Goal: Find specific page/section: Find specific page/section

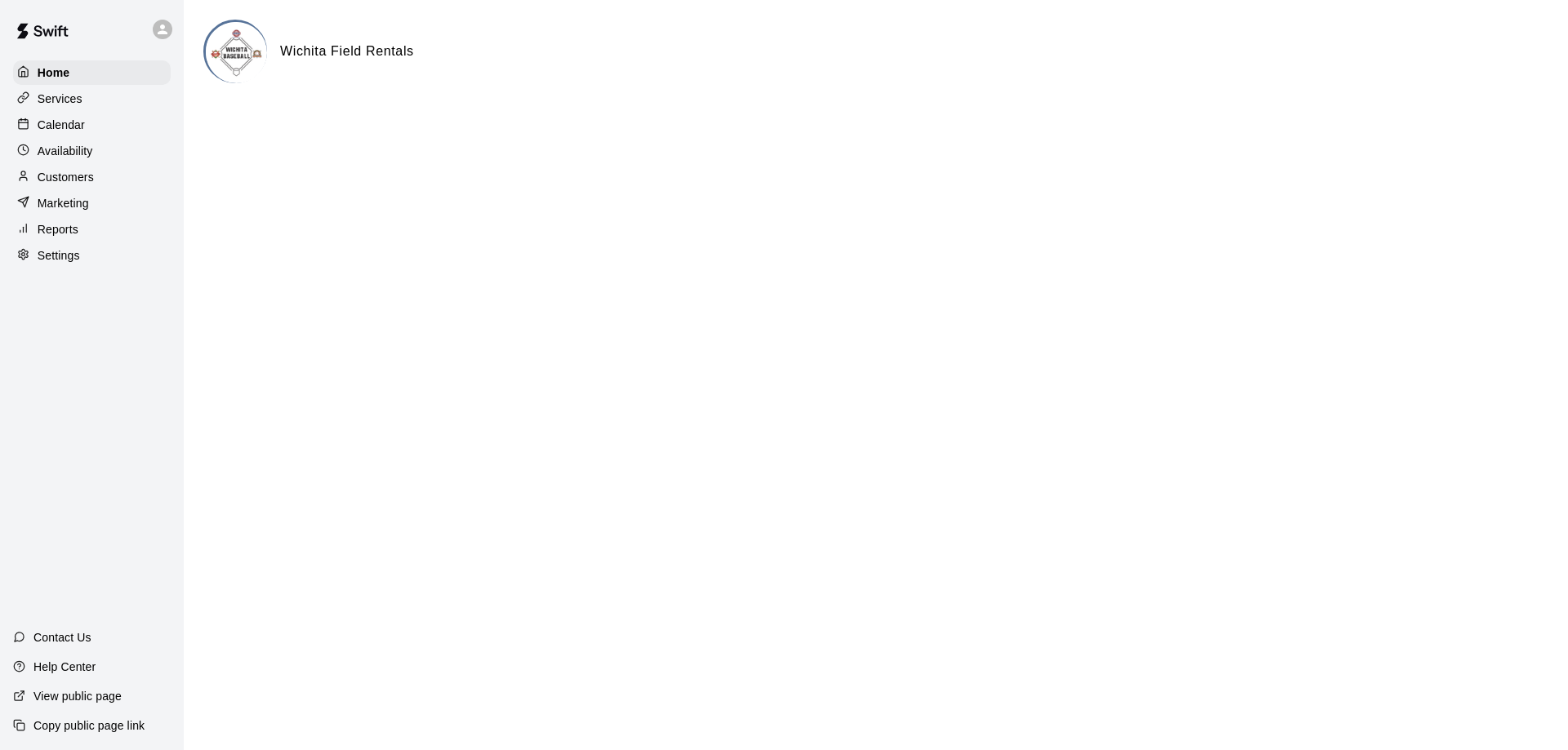
click at [117, 134] on div "Calendar" at bounding box center [92, 125] width 158 height 25
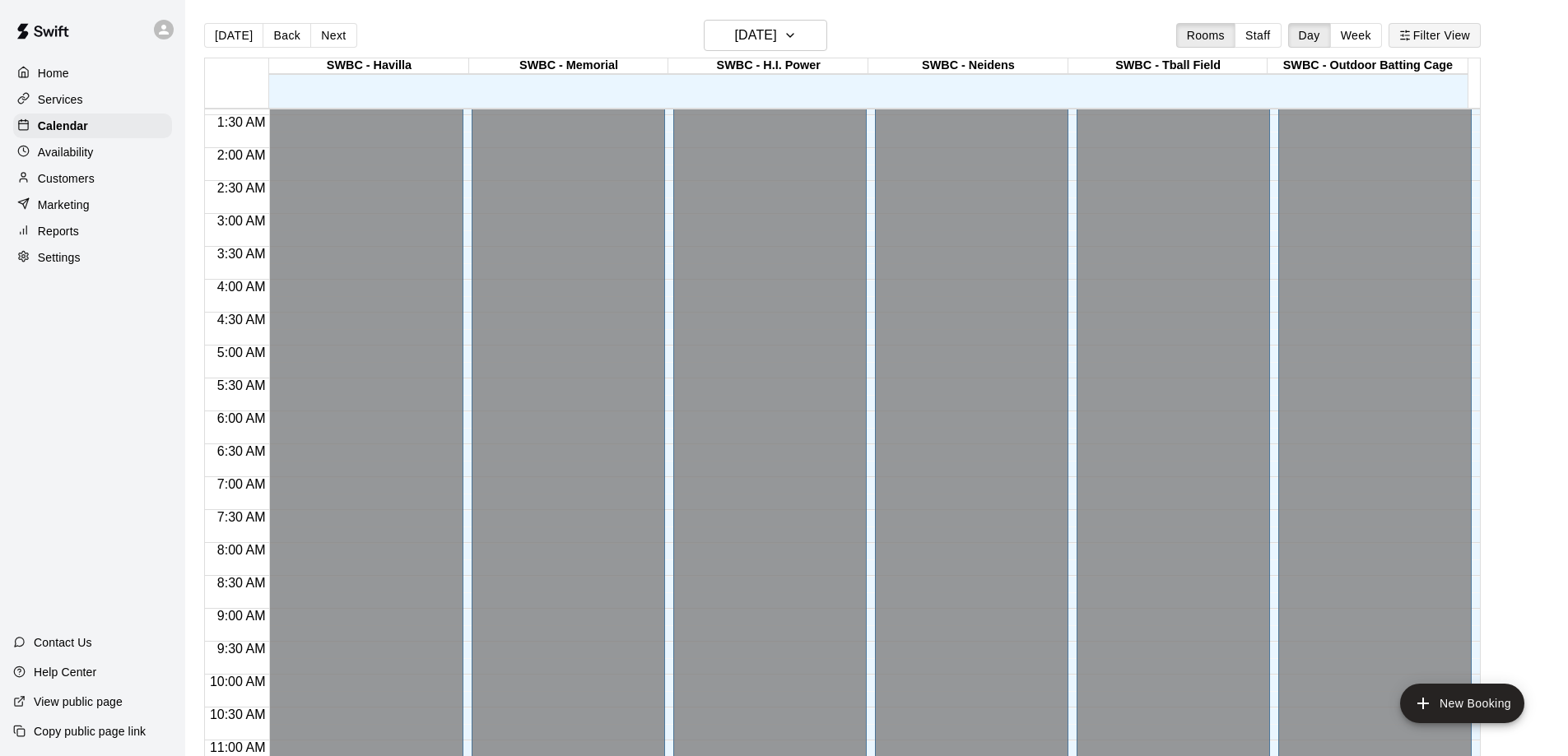
click at [1447, 39] on button "Filter View" at bounding box center [1434, 36] width 92 height 25
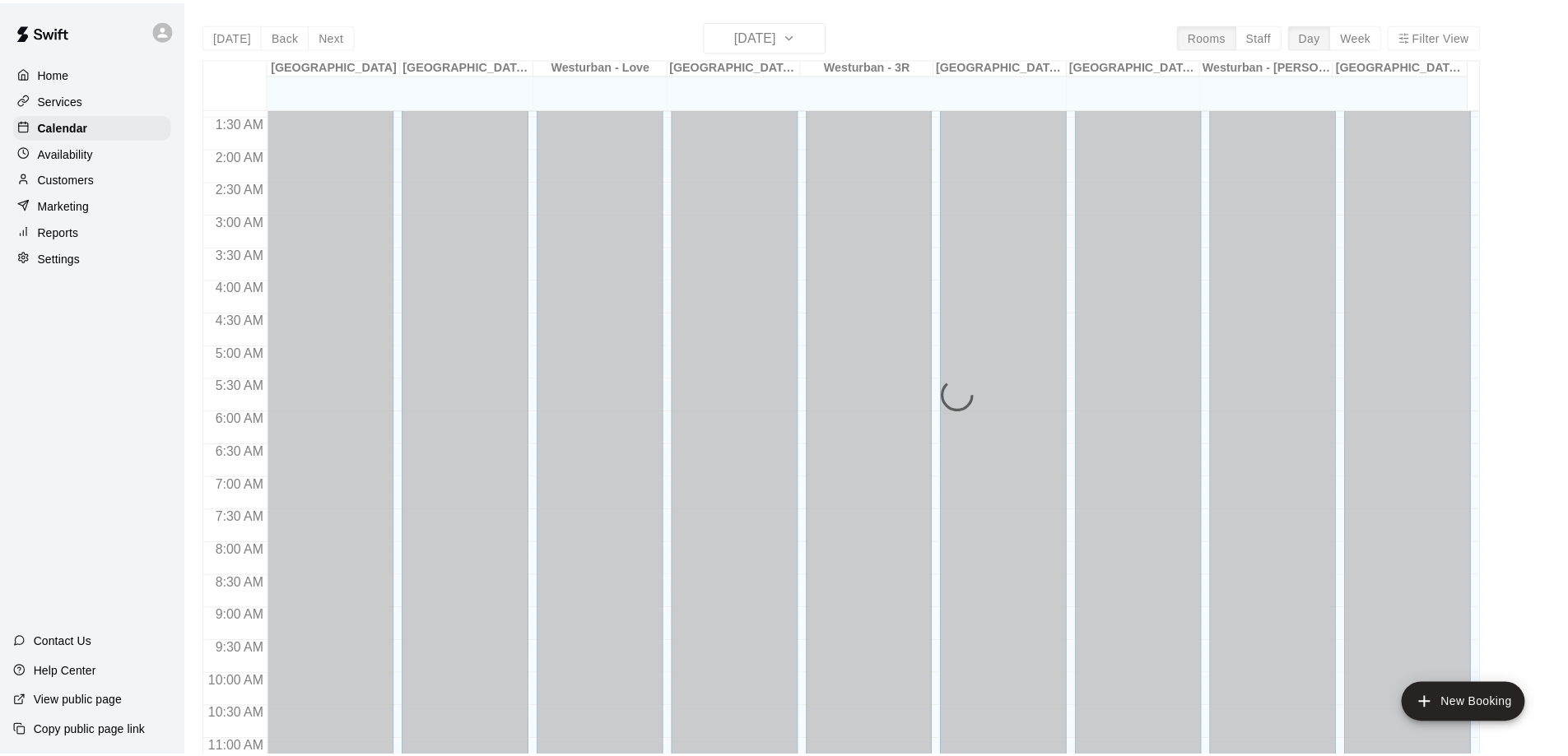
scroll to position [383, 0]
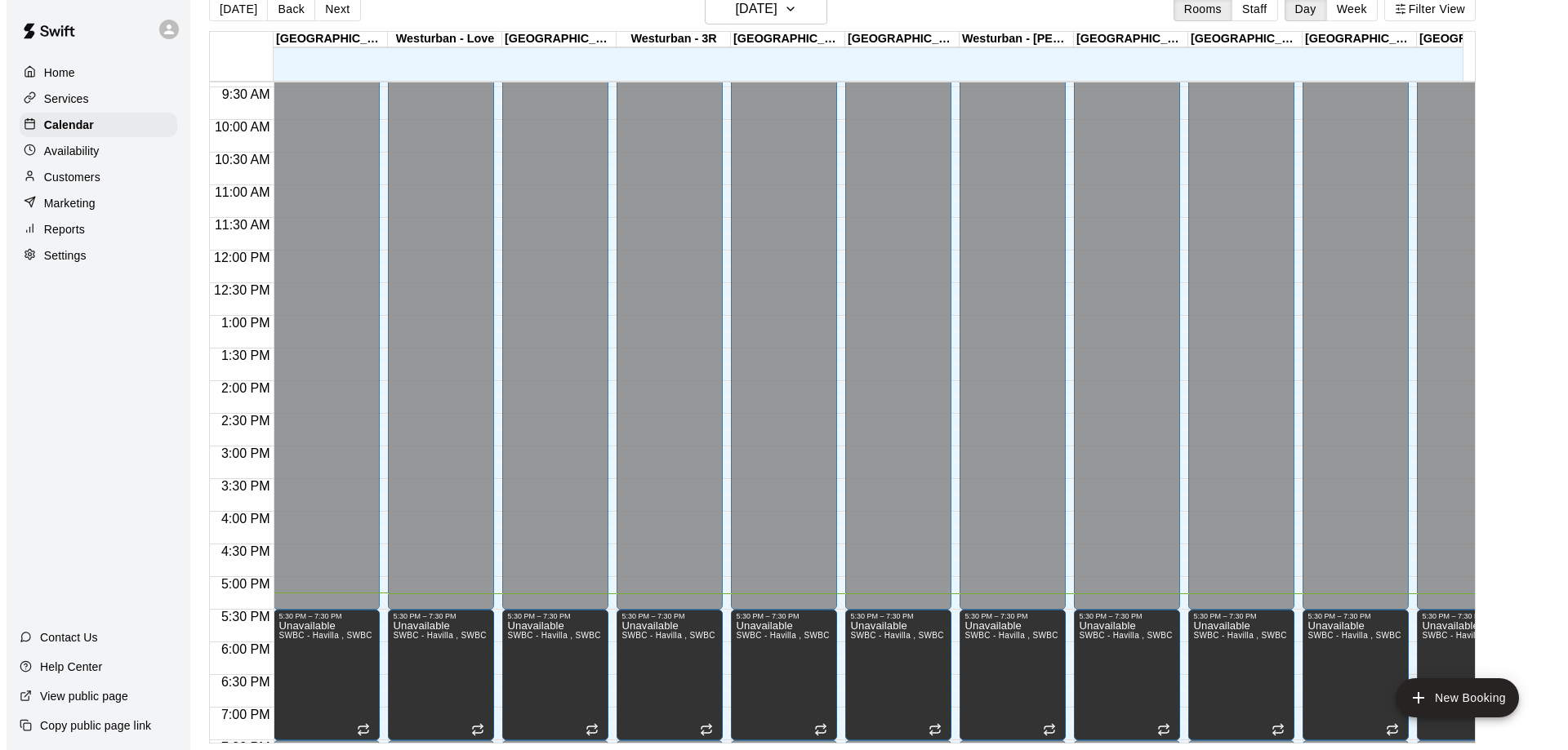
scroll to position [594, 0]
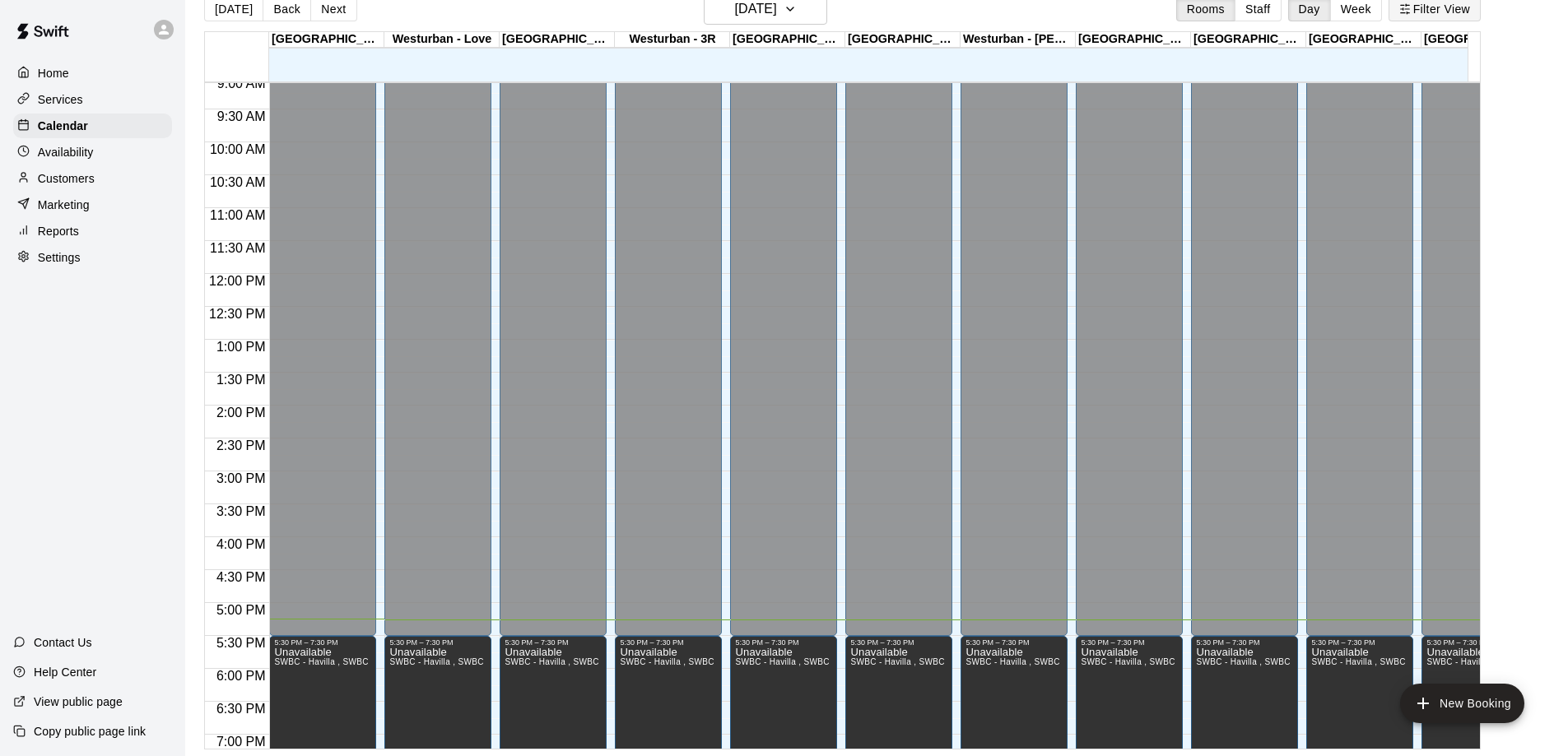
click at [1467, 14] on button "Filter View" at bounding box center [1434, 9] width 92 height 25
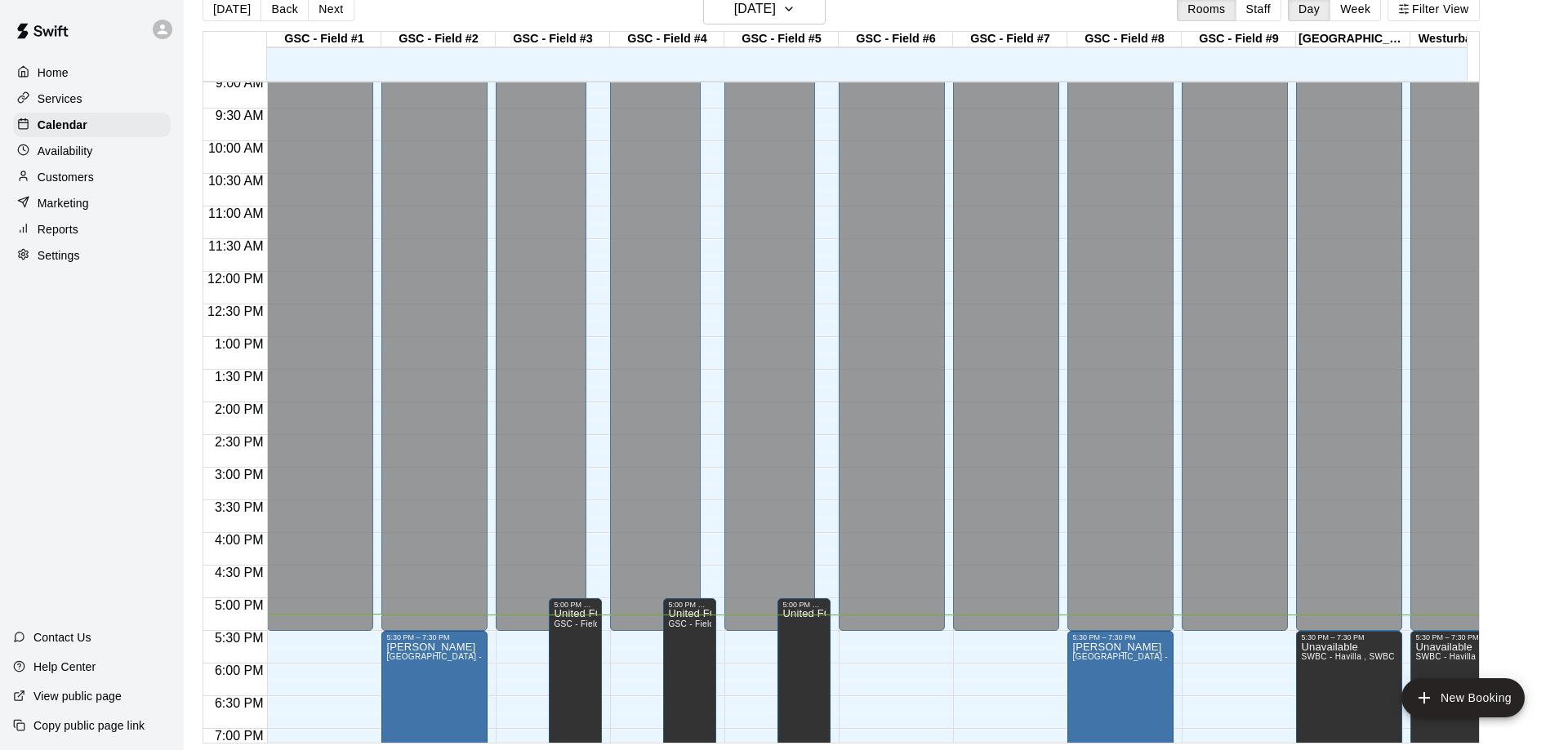
scroll to position [248, 0]
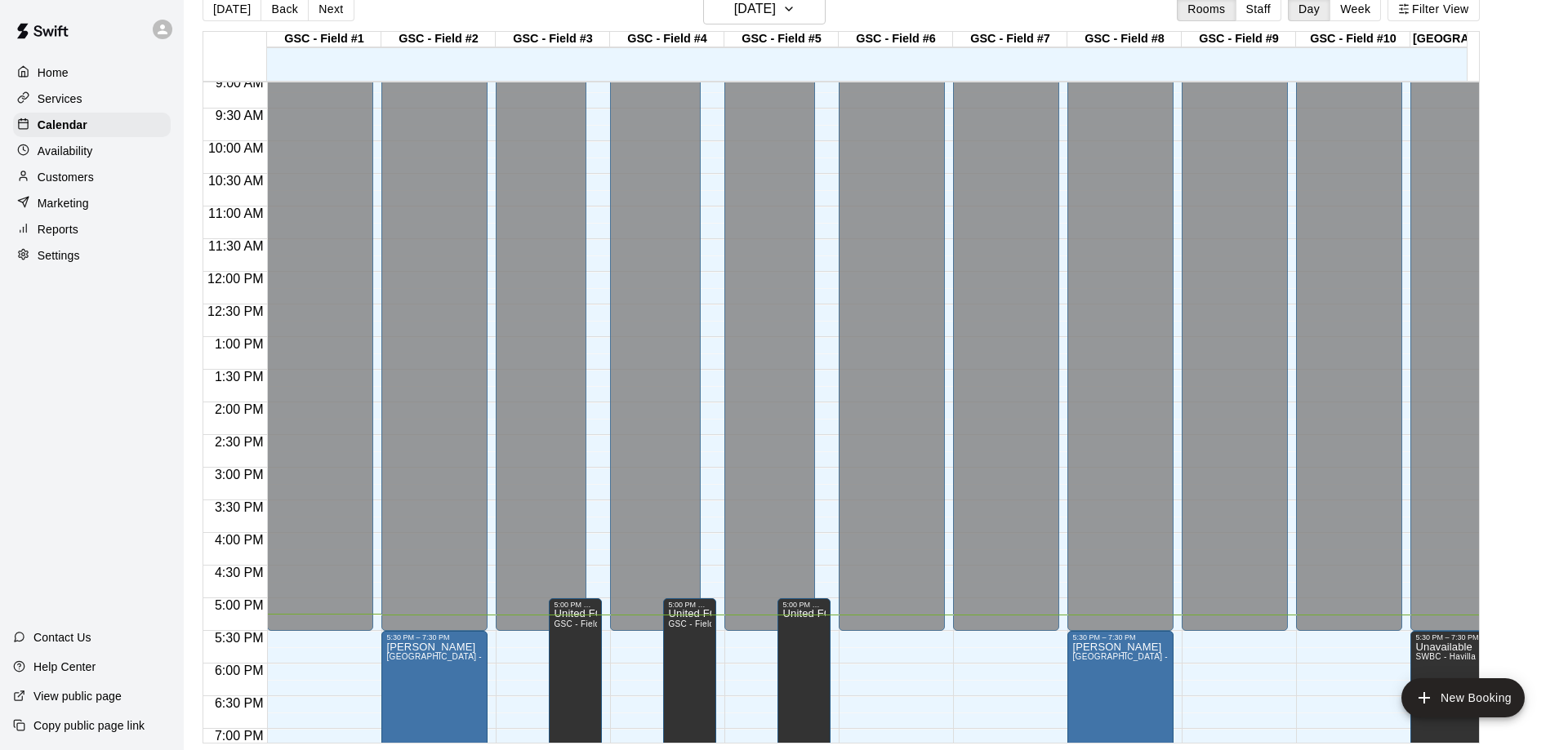
click at [1275, 749] on div at bounding box center [777, 750] width 1556 height 0
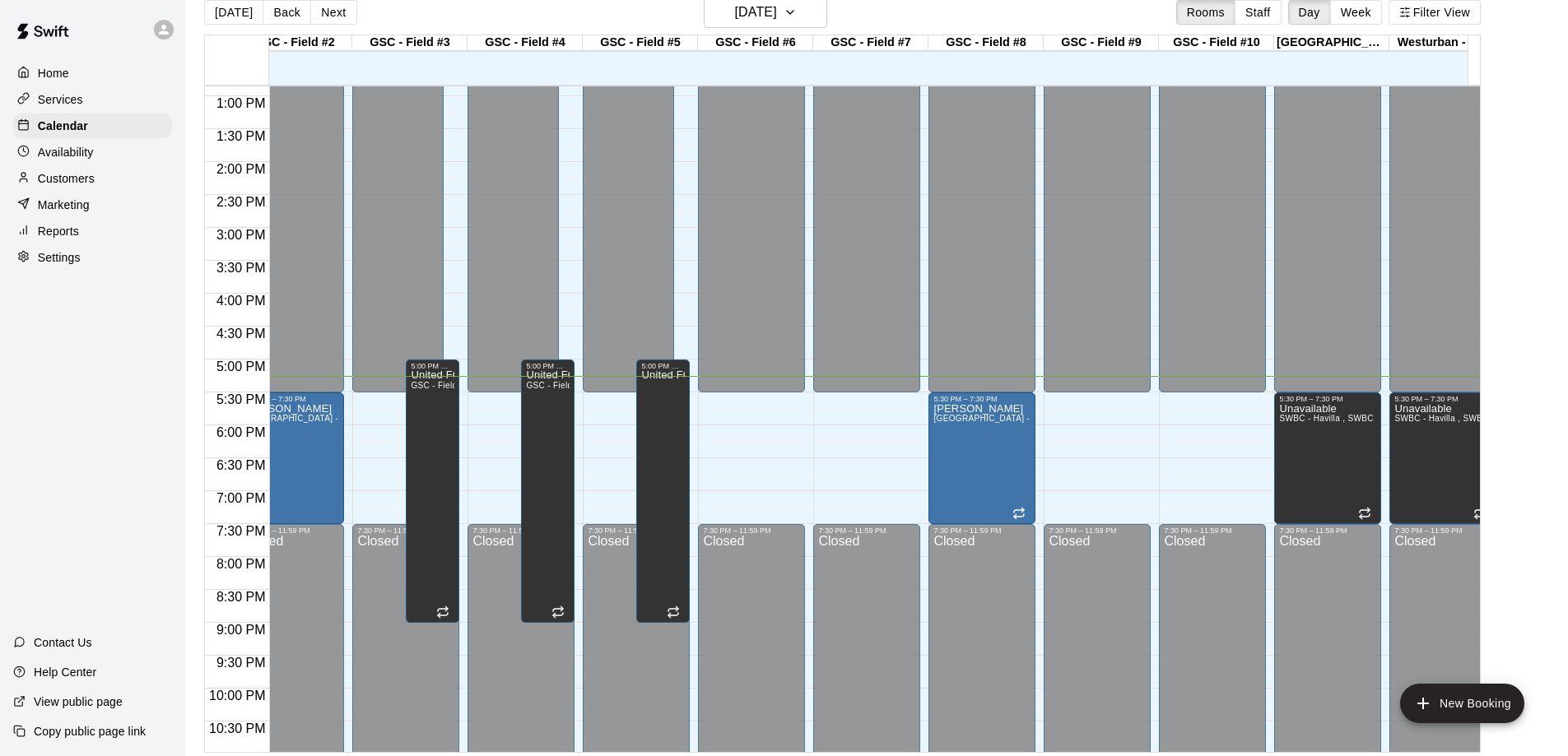
scroll to position [0, 0]
